Goal: Transaction & Acquisition: Purchase product/service

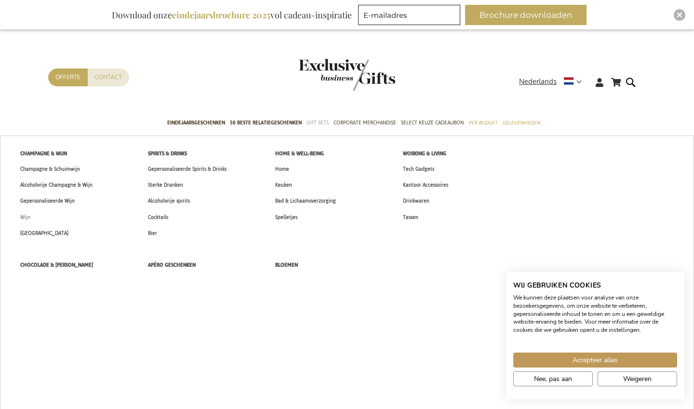
click at [27, 215] on span "Wijn" at bounding box center [25, 217] width 10 height 10
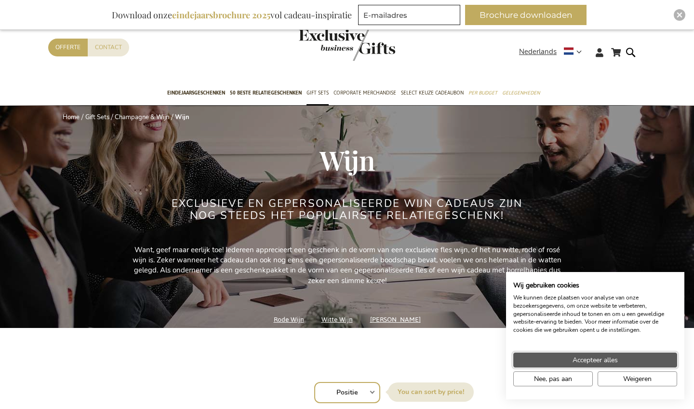
click at [612, 358] on span "Accepteer alles" at bounding box center [594, 360] width 45 height 10
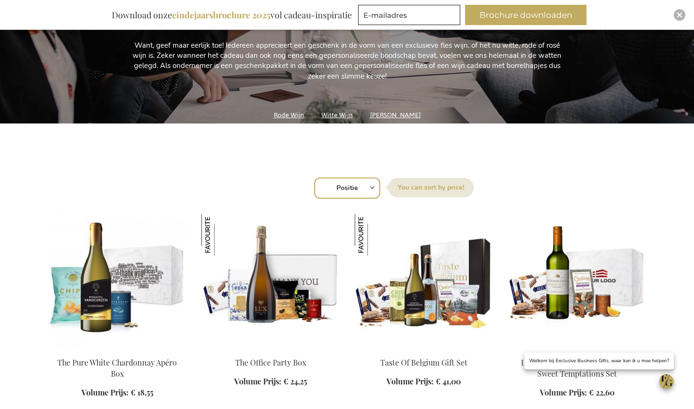
scroll to position [207, 0]
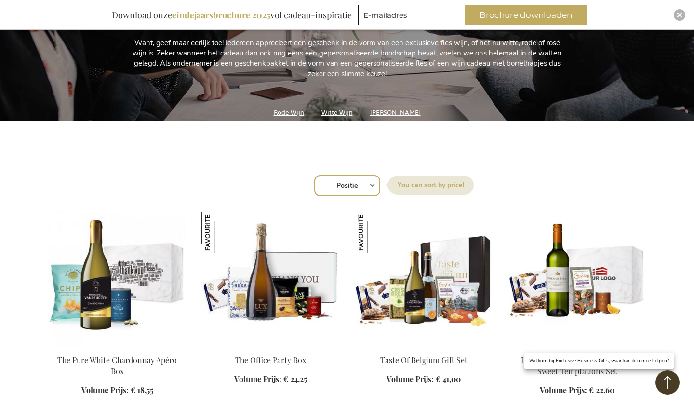
click at [371, 185] on div "Sorteer op Positie Best Sellers Meest bekeken Nieuw Biggest Saving Price: low t…" at bounding box center [346, 184] width 587 height 23
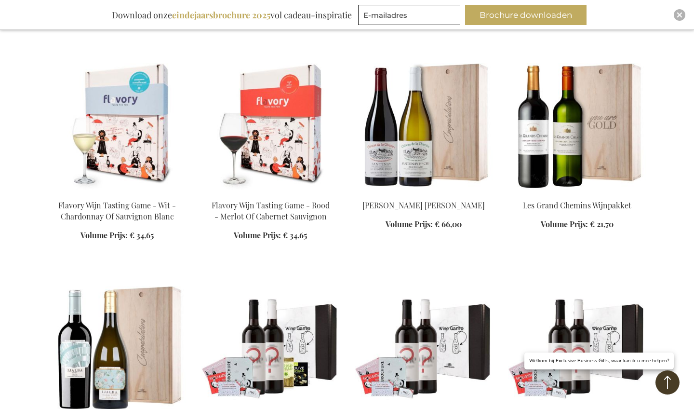
scroll to position [819, 0]
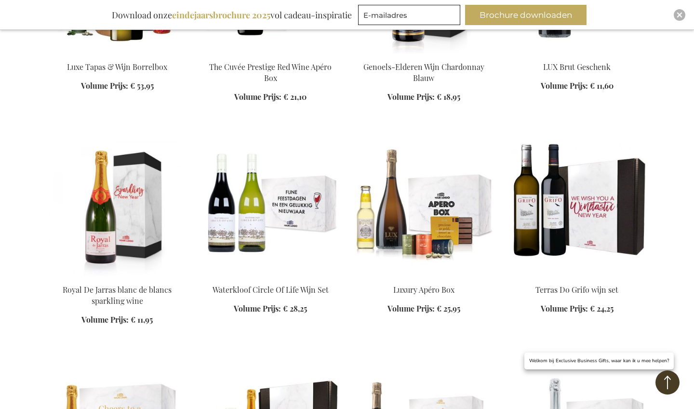
scroll to position [2096, 0]
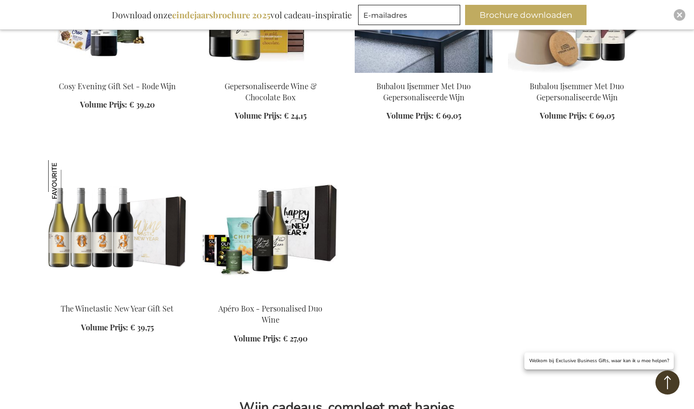
scroll to position [2963, 0]
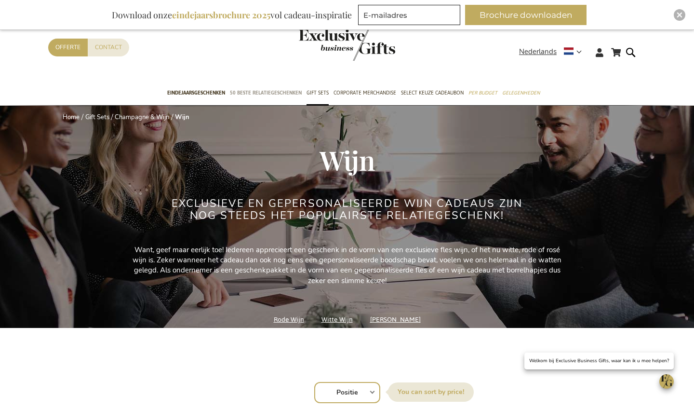
click at [249, 90] on span "50 beste relatiegeschenken" at bounding box center [266, 93] width 72 height 10
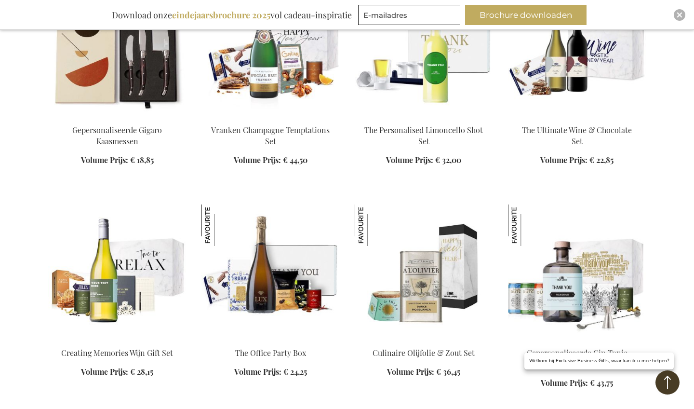
scroll to position [664, 0]
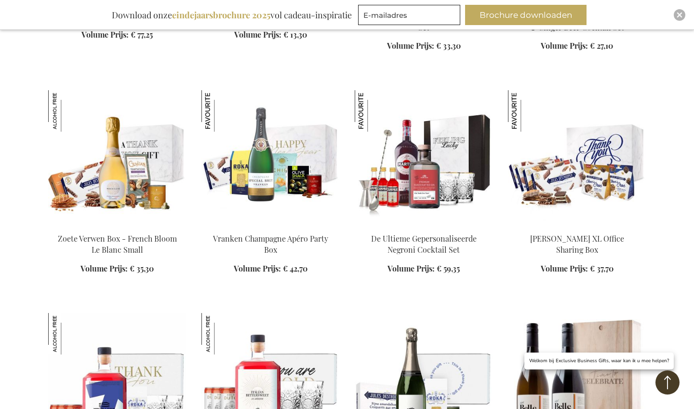
scroll to position [1654, 0]
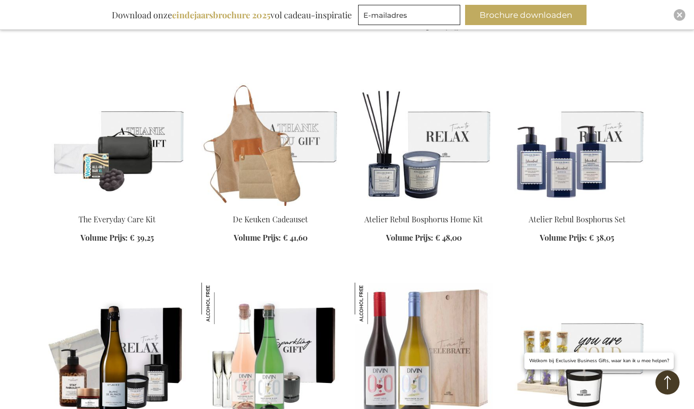
scroll to position [2554, 0]
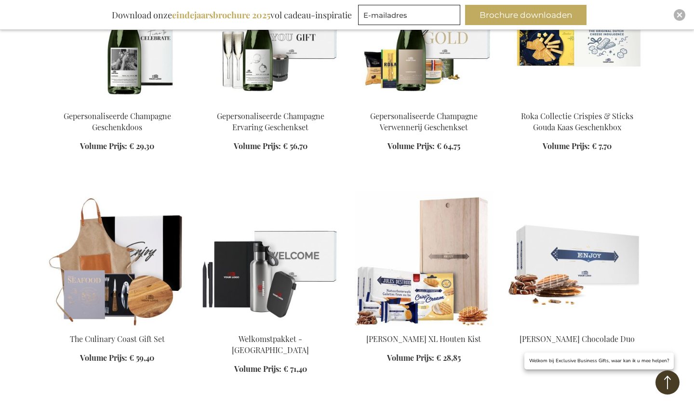
scroll to position [3328, 0]
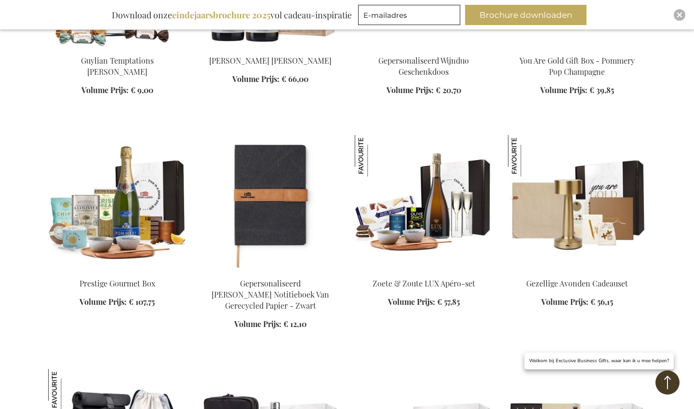
scroll to position [3813, 0]
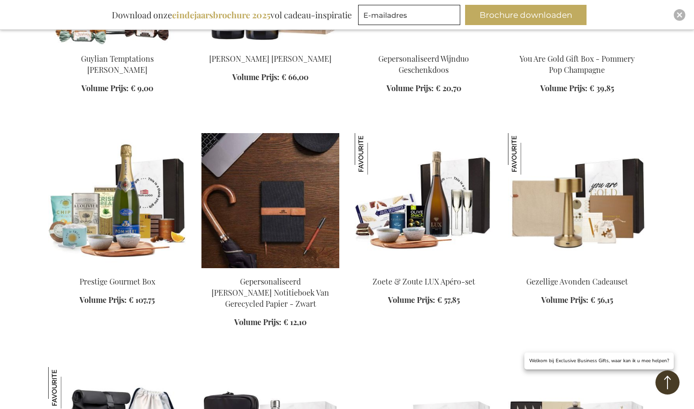
click at [290, 188] on img at bounding box center [270, 200] width 138 height 135
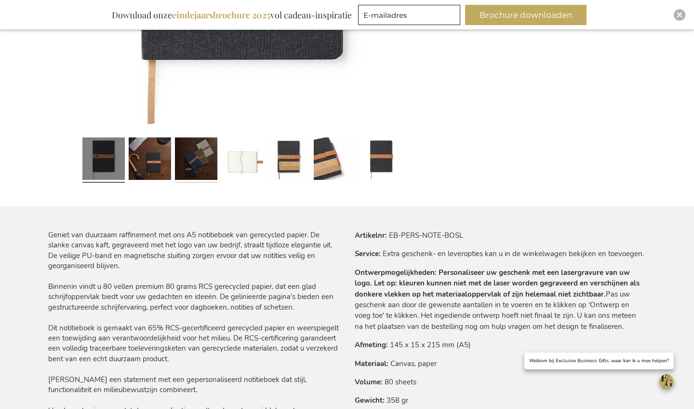
scroll to position [374, 0]
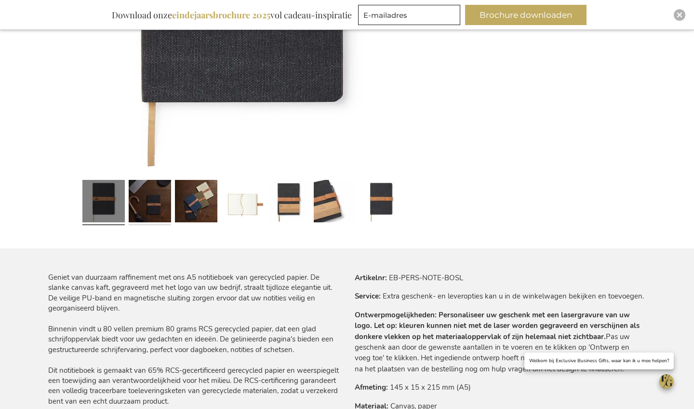
click at [152, 193] on link at bounding box center [150, 202] width 42 height 53
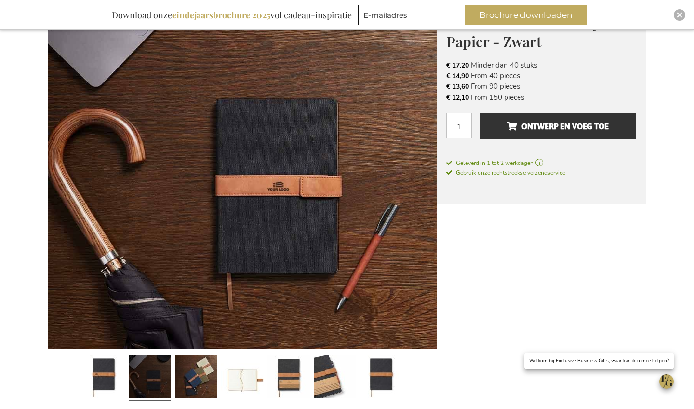
scroll to position [203, 0]
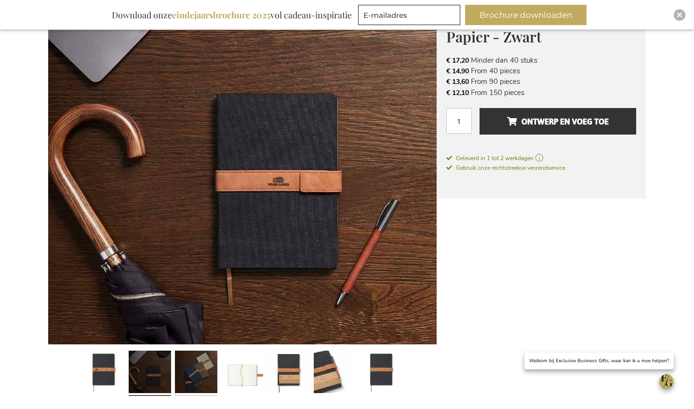
click at [197, 365] on link at bounding box center [196, 372] width 42 height 53
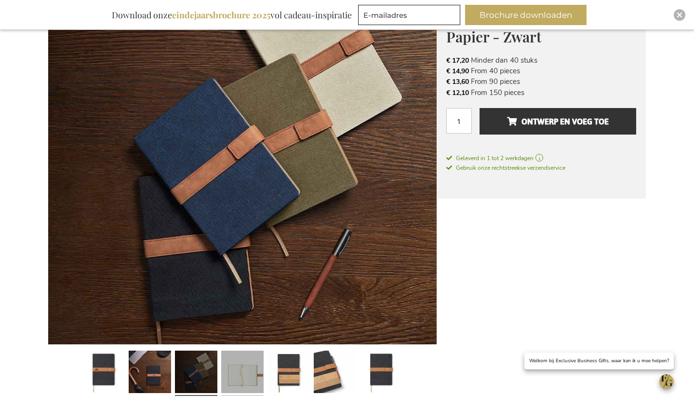
click at [238, 362] on link at bounding box center [242, 372] width 42 height 53
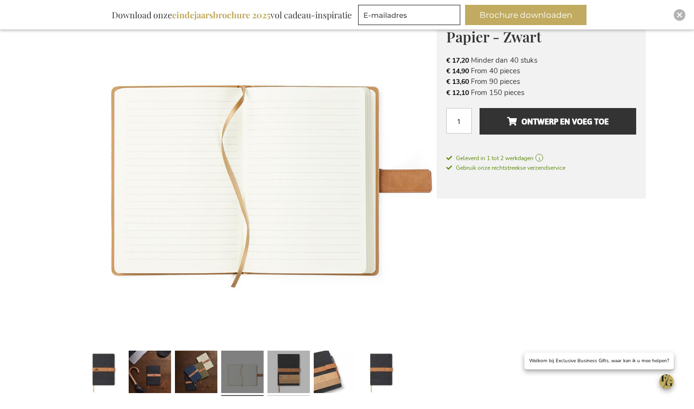
click at [281, 364] on link at bounding box center [288, 372] width 42 height 53
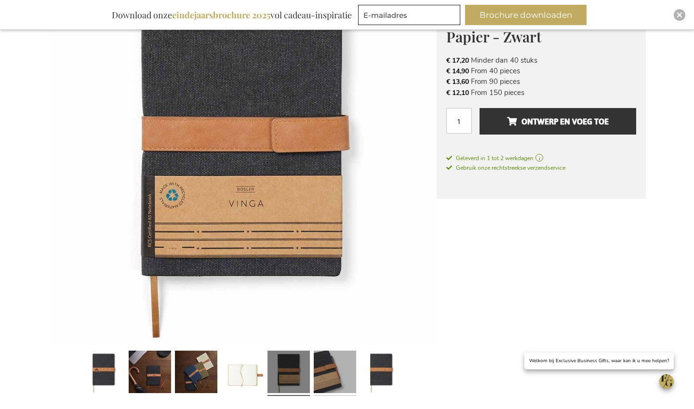
click at [324, 364] on link at bounding box center [335, 372] width 42 height 53
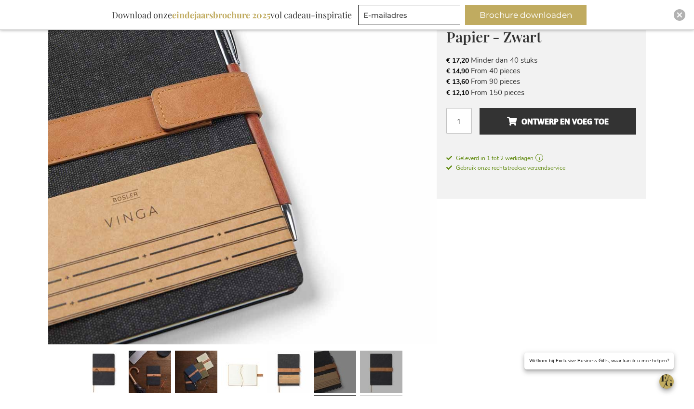
click at [375, 371] on link at bounding box center [381, 372] width 42 height 53
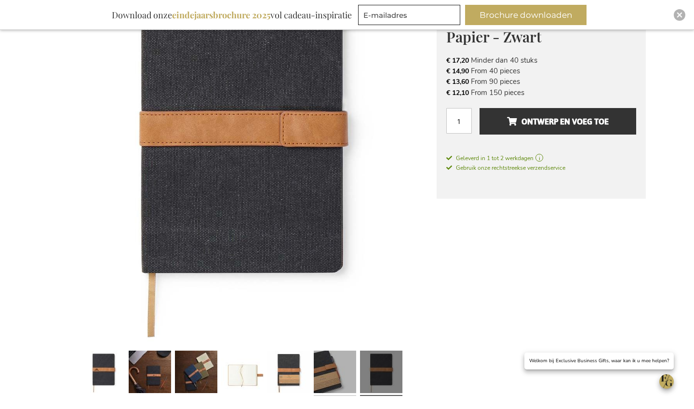
click at [345, 375] on link at bounding box center [335, 372] width 42 height 53
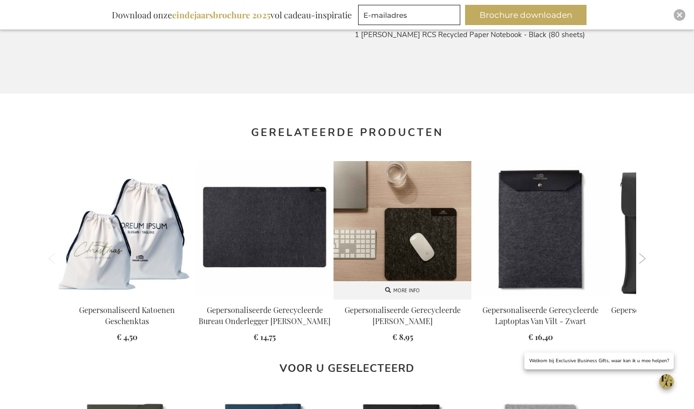
scroll to position [834, 0]
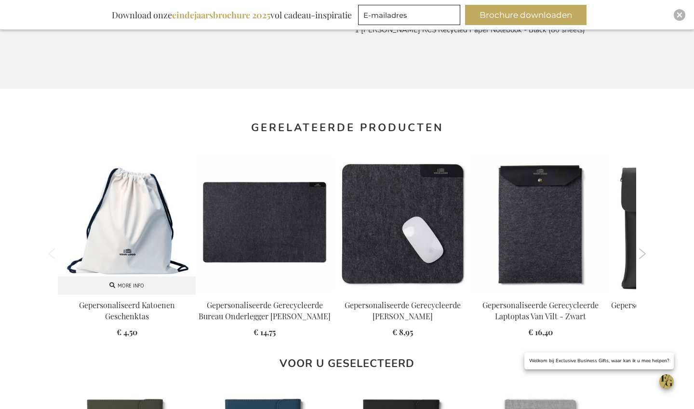
click at [123, 261] on img at bounding box center [127, 225] width 138 height 138
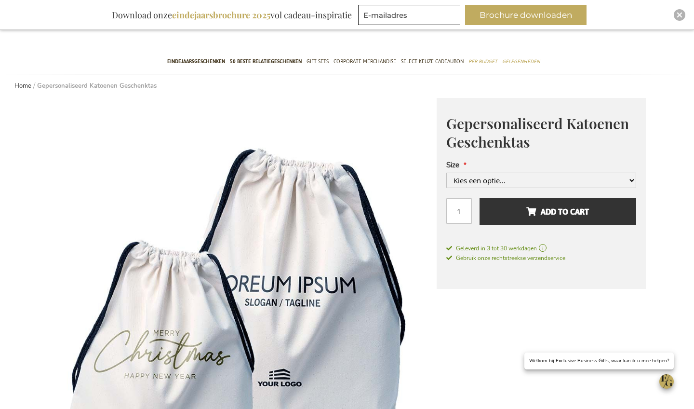
scroll to position [75, 0]
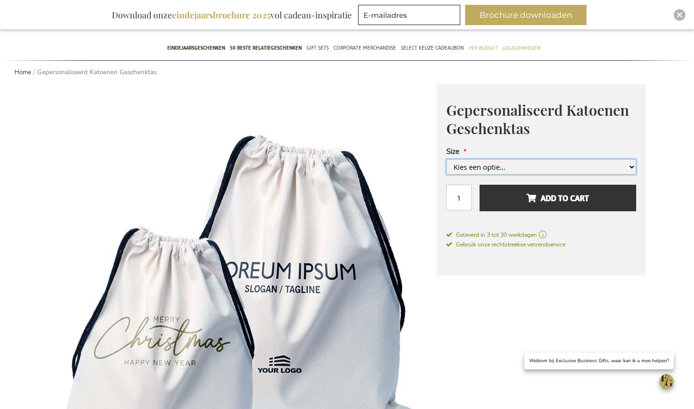
select select "1546"
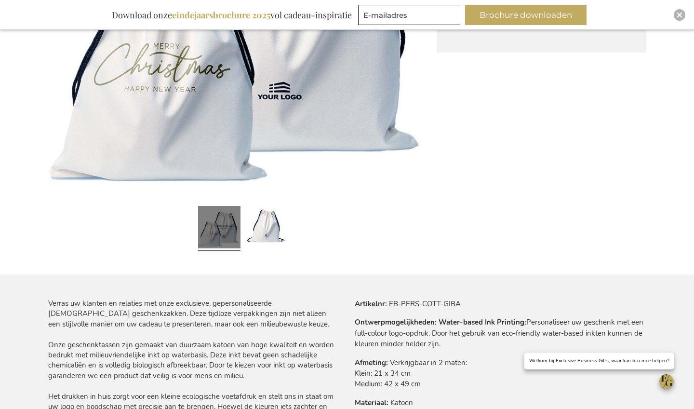
scroll to position [410, 0]
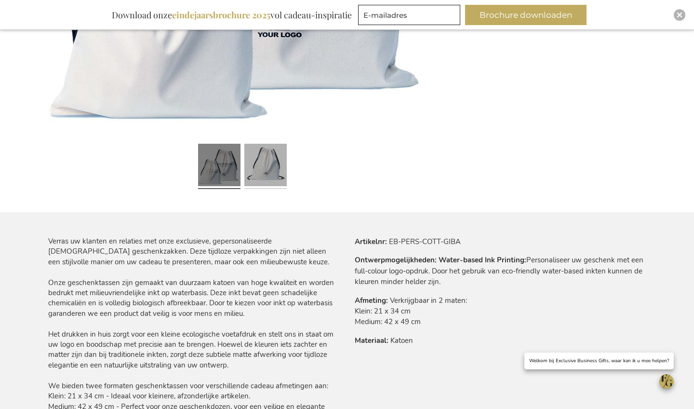
click at [271, 171] on link at bounding box center [265, 166] width 42 height 53
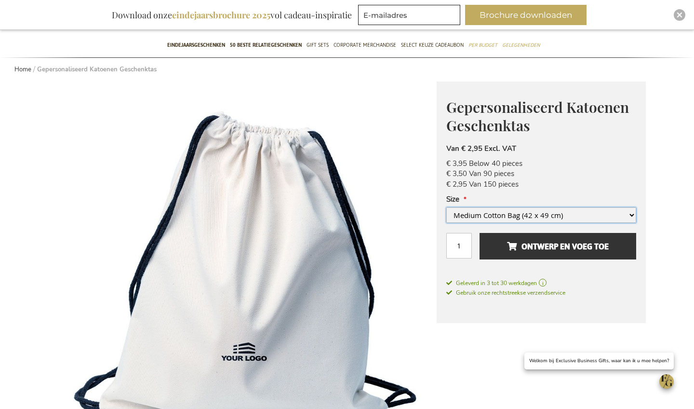
scroll to position [77, 0]
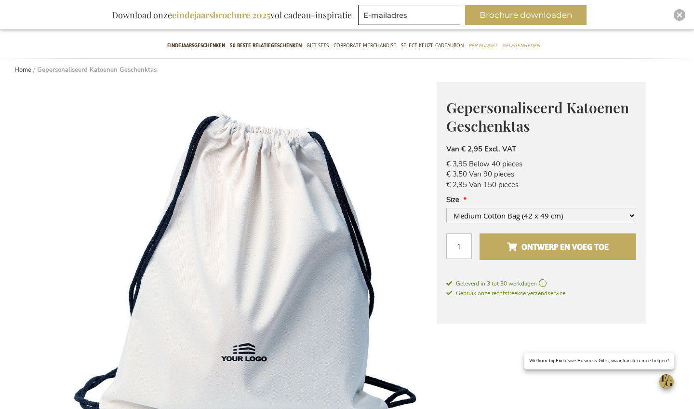
click at [528, 243] on span "Ontwerp en voeg toe" at bounding box center [558, 246] width 102 height 15
